Goal: Task Accomplishment & Management: Manage account settings

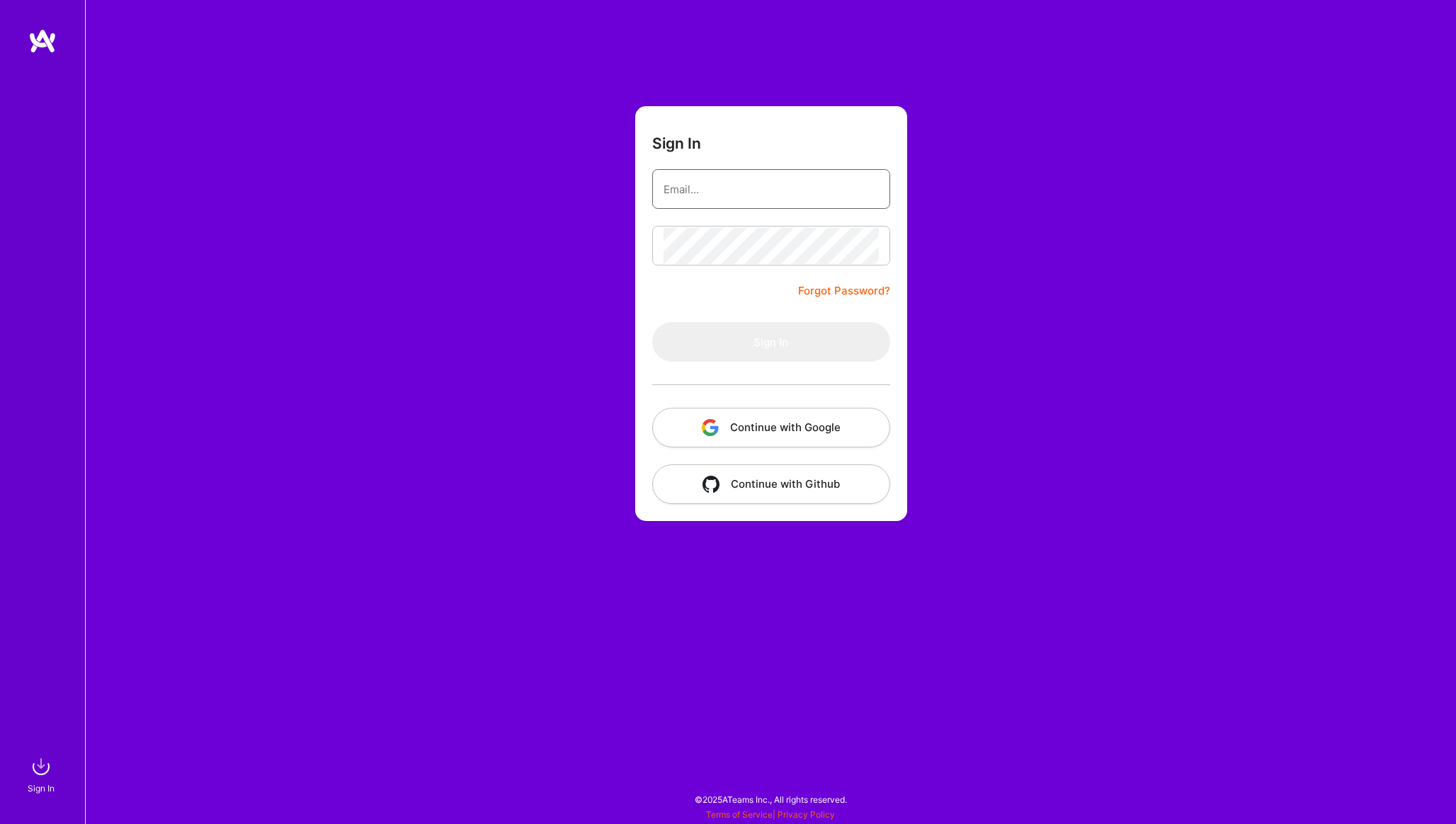
click at [746, 177] on input "email" at bounding box center [770, 189] width 215 height 36
type input "[EMAIL_ADDRESS][DOMAIN_NAME]"
click at [757, 327] on button "Sign In" at bounding box center [771, 341] width 238 height 39
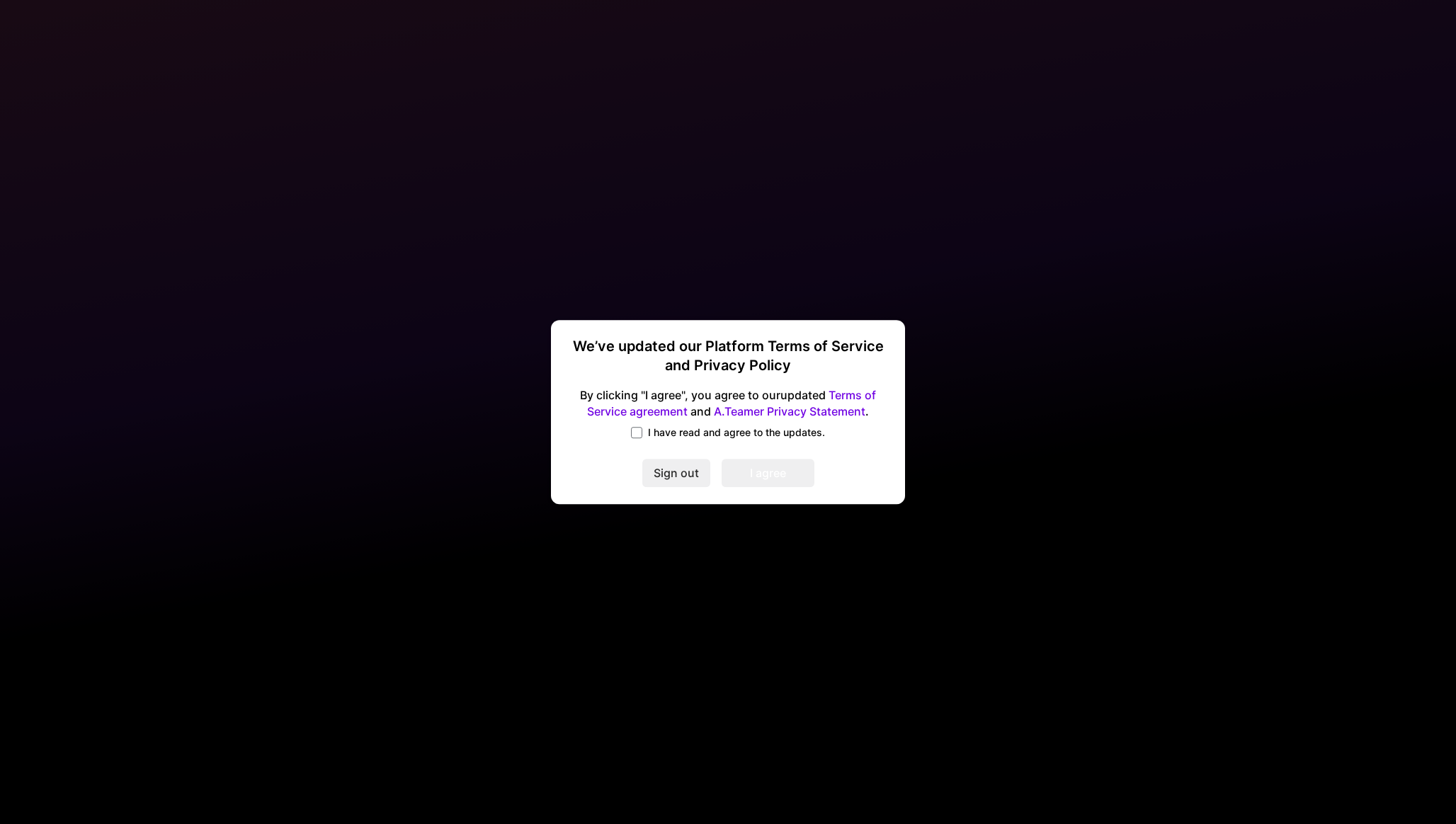
click at [645, 433] on label "I have read and agree to the updates." at bounding box center [728, 432] width 194 height 14
click at [0, 0] on input "I have read and agree to the updates." at bounding box center [0, 0] width 0 height 0
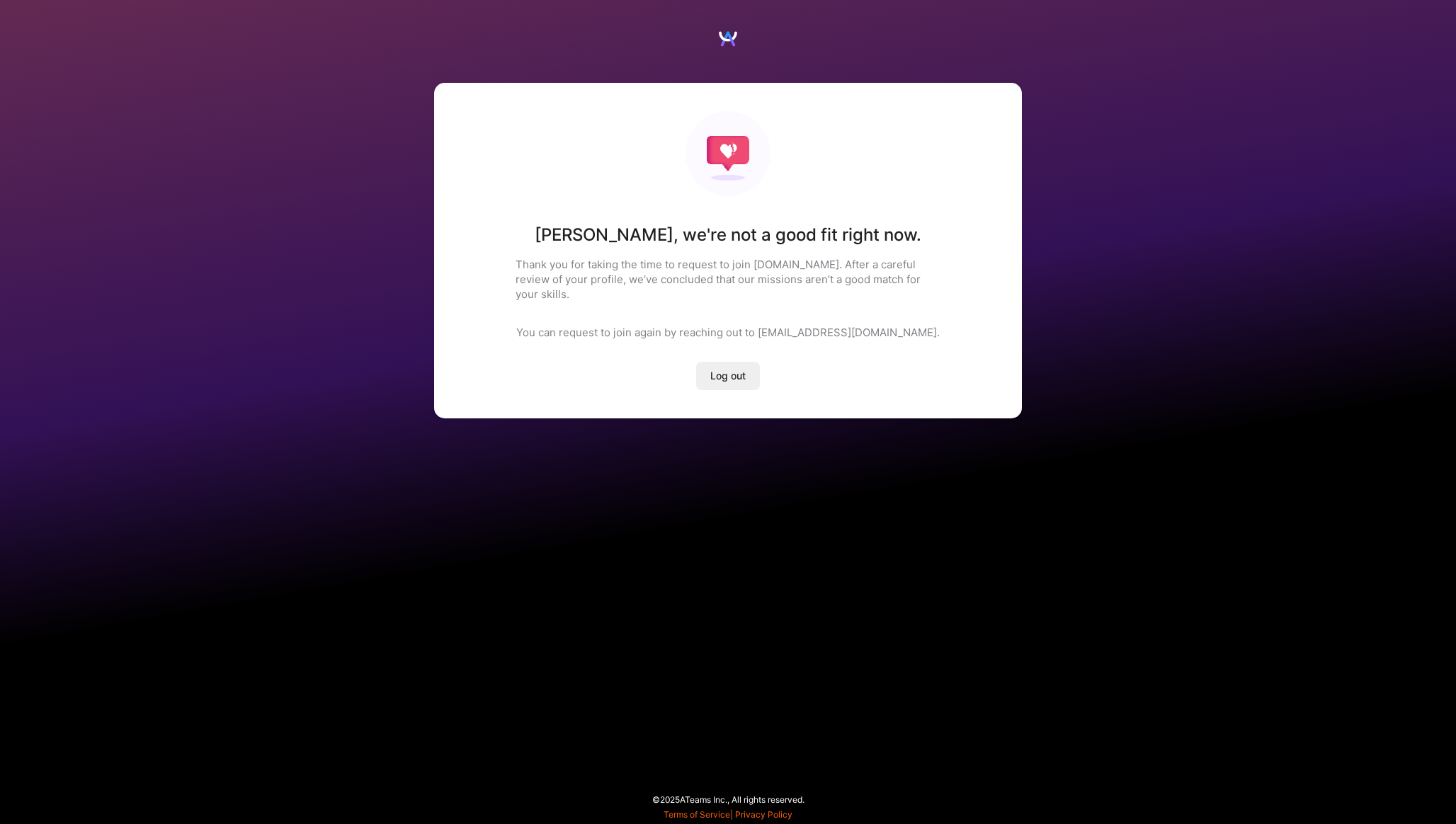
click at [742, 368] on span "Log out" at bounding box center [728, 375] width 35 height 14
